Goal: Information Seeking & Learning: Learn about a topic

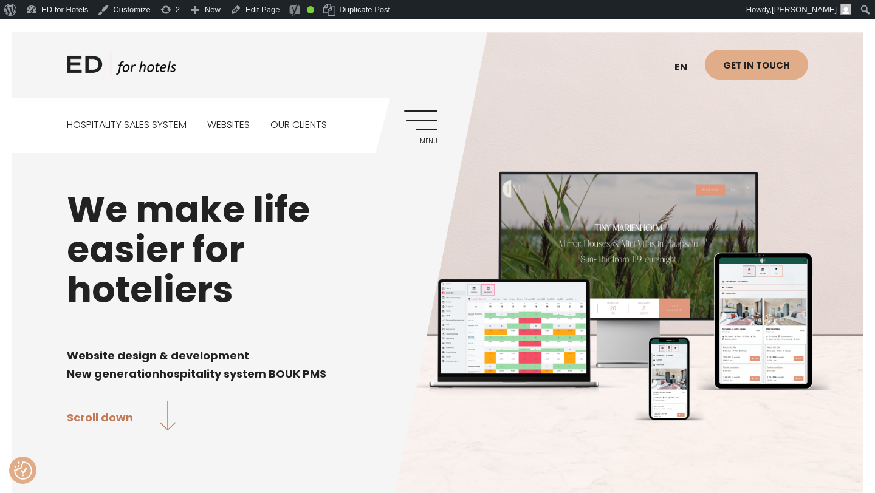
click at [427, 122] on link "Menu" at bounding box center [420, 127] width 33 height 33
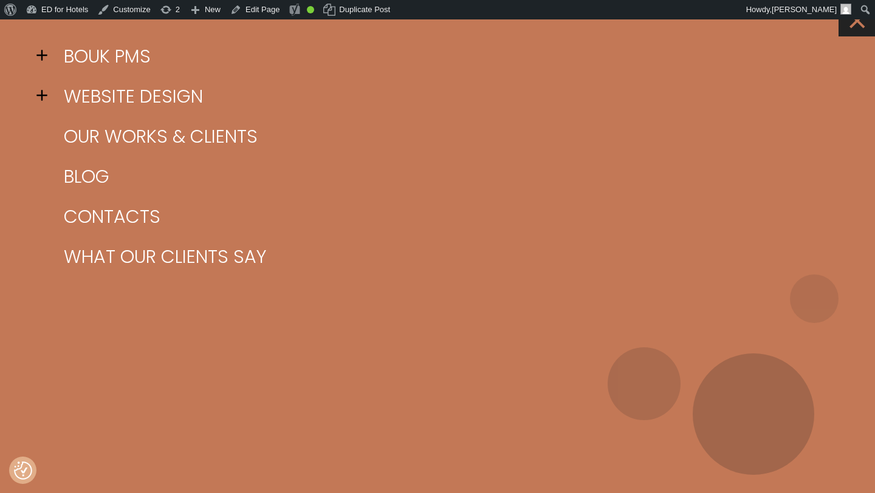
click at [856, 26] on link "×" at bounding box center [857, 18] width 36 height 36
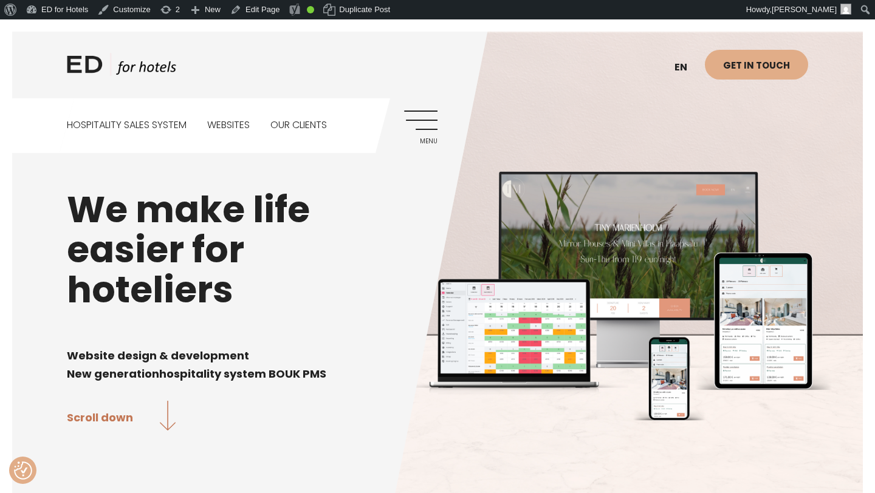
click at [421, 126] on link "Menu" at bounding box center [420, 127] width 33 height 33
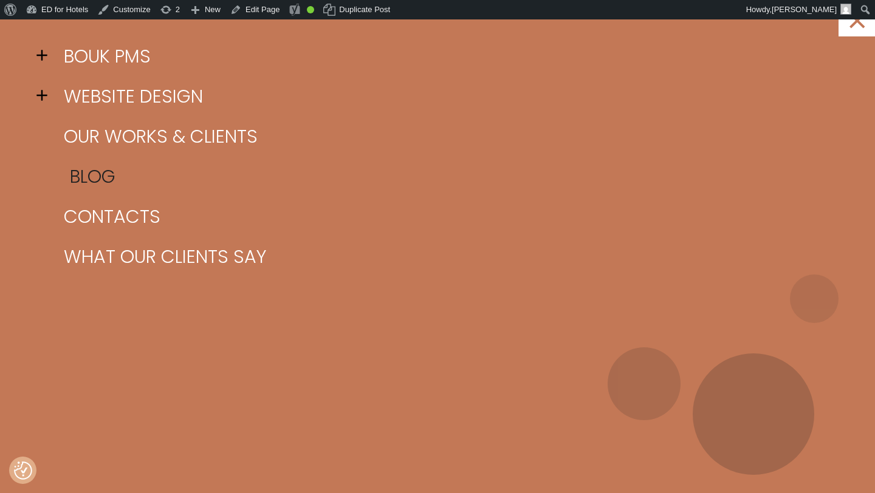
click at [84, 174] on link "Blog" at bounding box center [453, 177] width 784 height 40
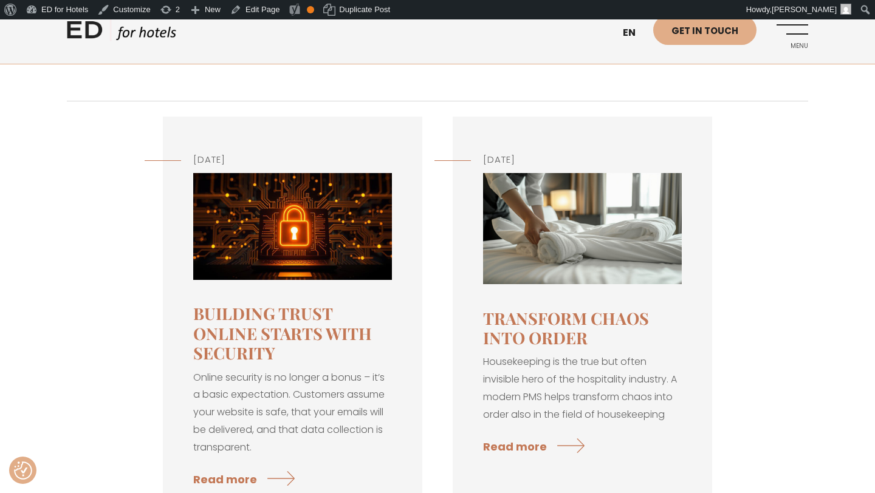
scroll to position [130, 0]
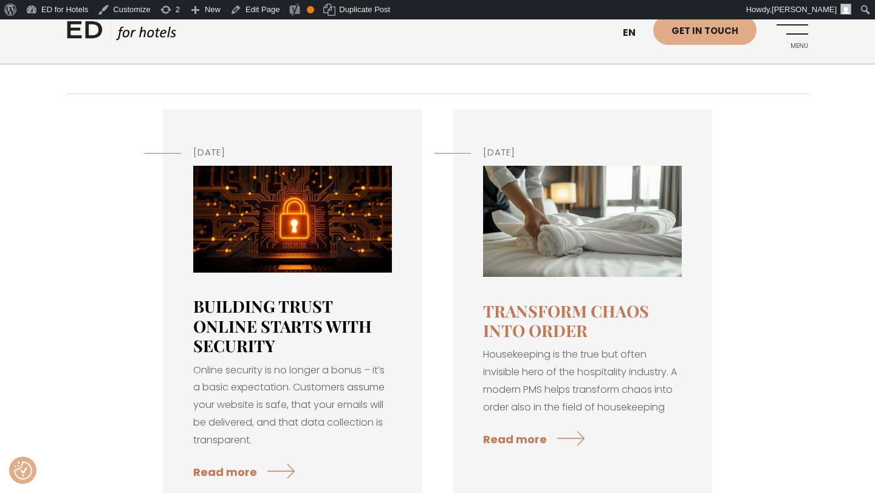
click at [287, 317] on link "Building Trust Online Starts with Security" at bounding box center [282, 325] width 179 height 61
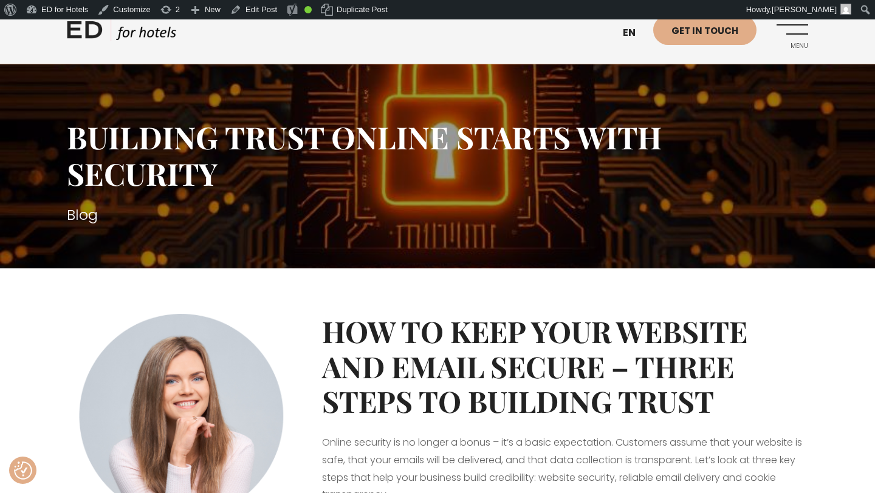
scroll to position [47, 0]
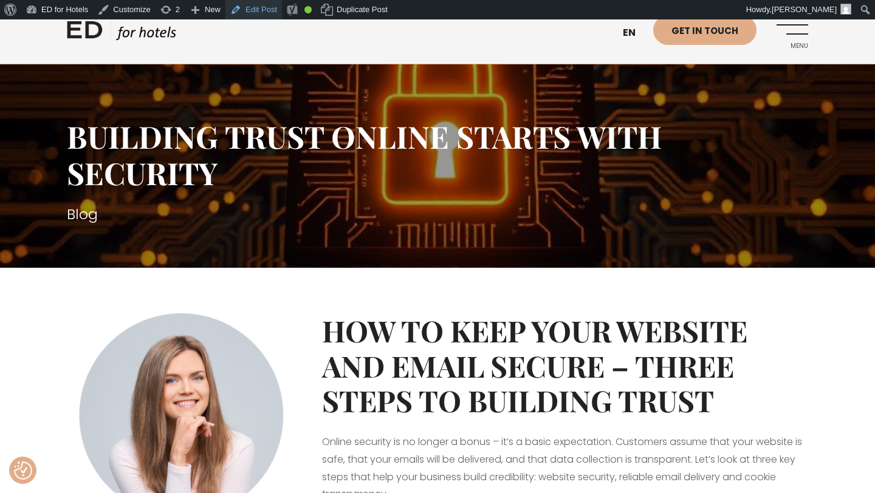
click at [269, 9] on link "Edit Post" at bounding box center [253, 9] width 57 height 19
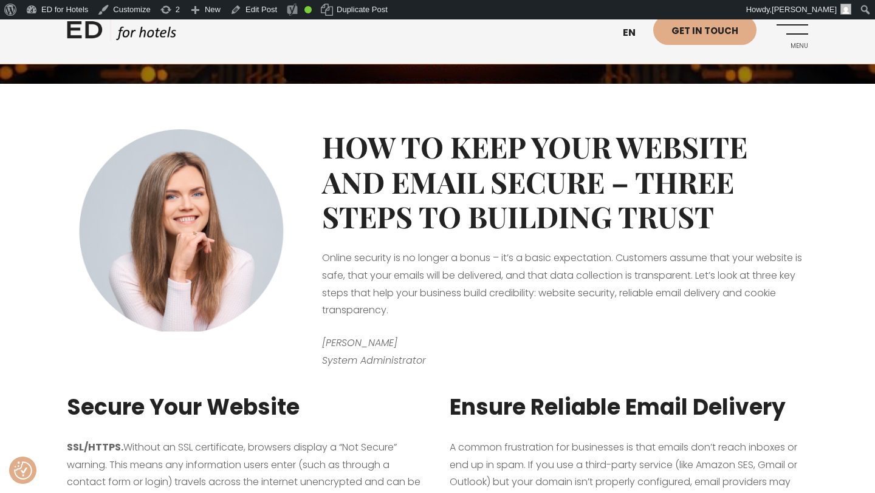
scroll to position [218, 0]
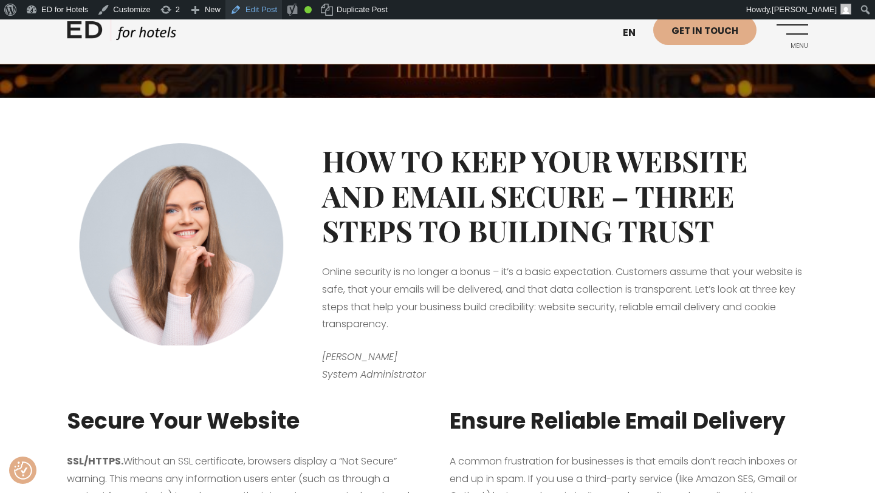
click at [269, 9] on link "Edit Post" at bounding box center [253, 9] width 57 height 19
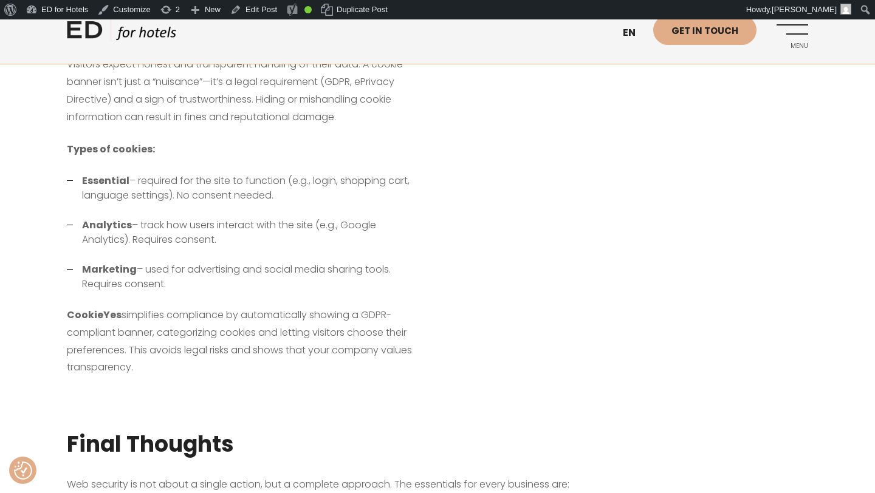
scroll to position [1155, 0]
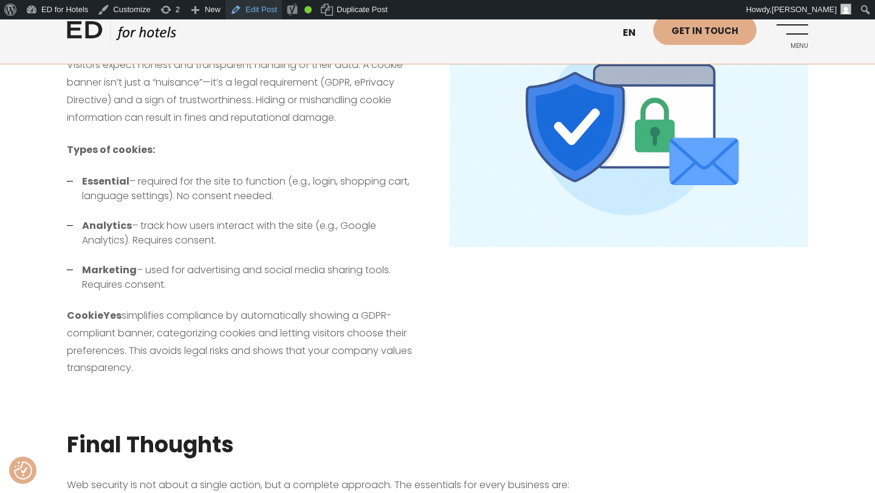
click at [265, 7] on link "Edit Post" at bounding box center [253, 9] width 57 height 19
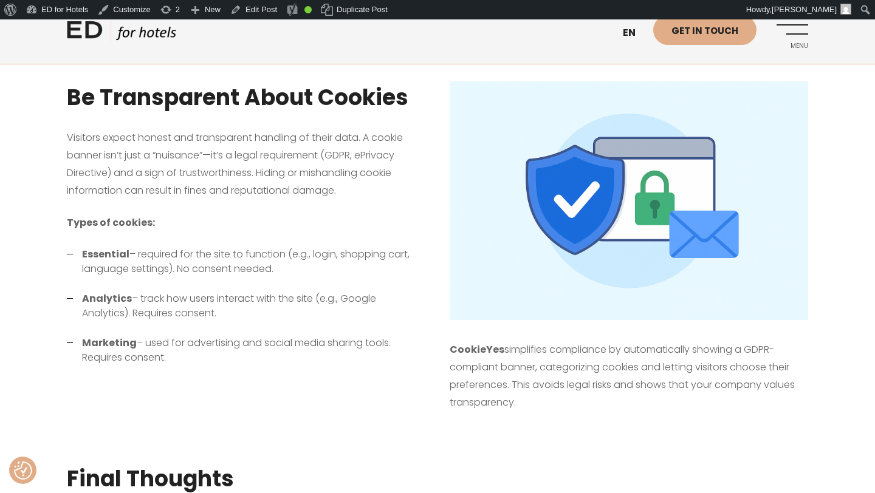
scroll to position [1012, 0]
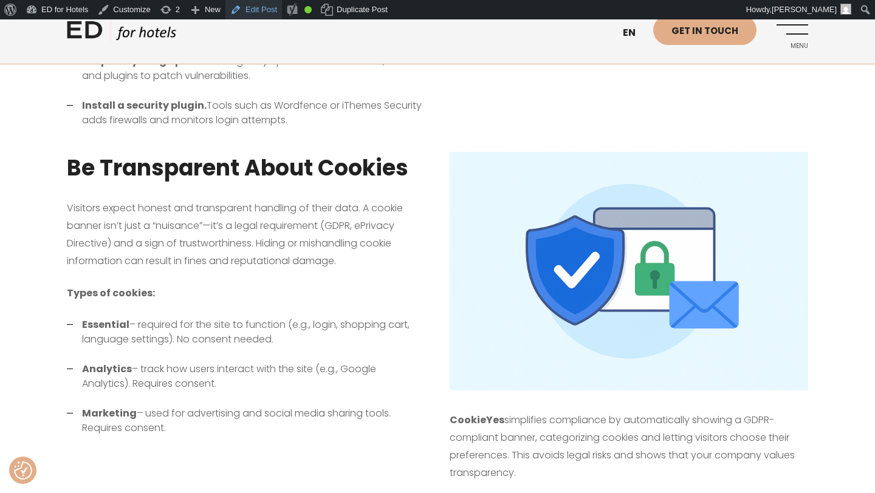
click at [262, 12] on link "Edit Post" at bounding box center [253, 9] width 57 height 19
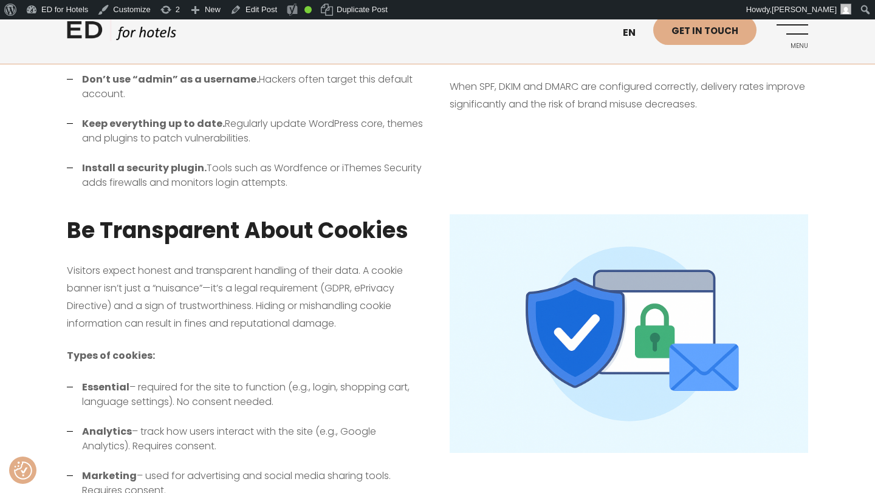
scroll to position [527, 0]
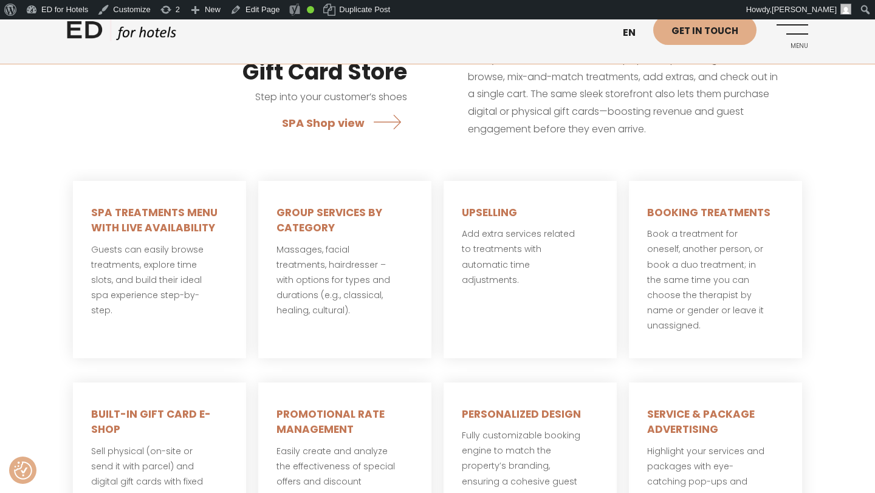
scroll to position [220, 0]
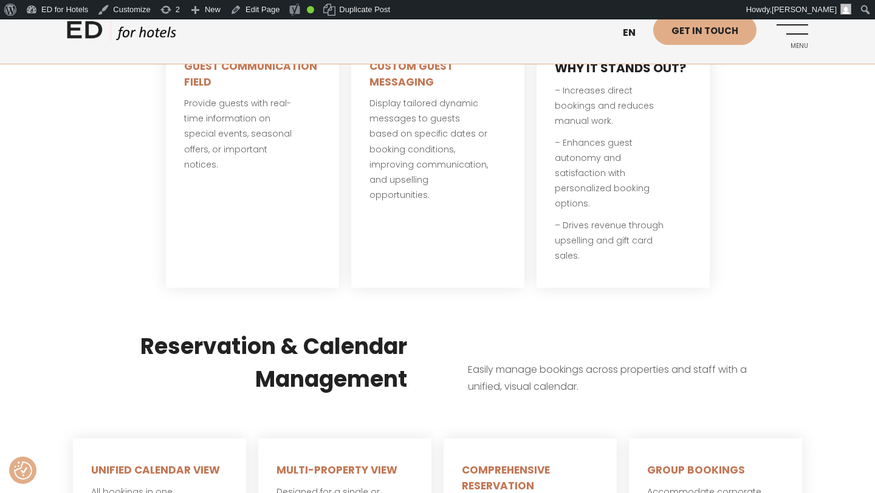
scroll to position [947, 0]
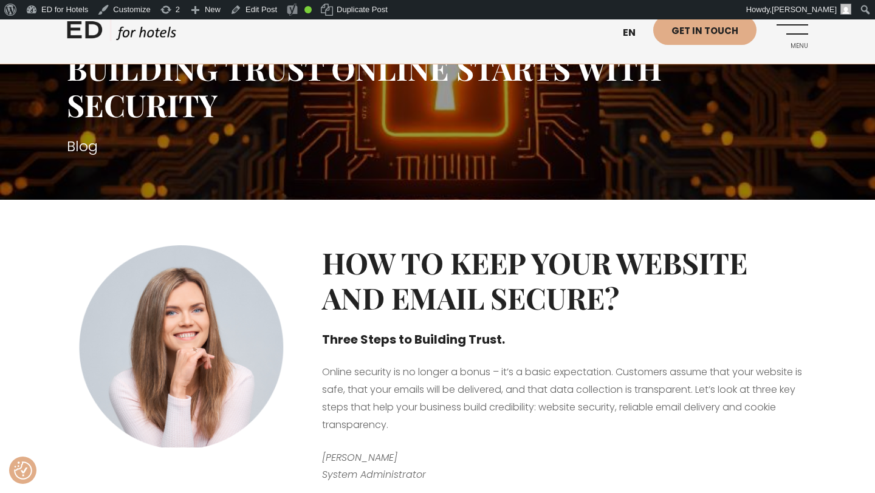
scroll to position [117, 0]
